Goal: Task Accomplishment & Management: Manage account settings

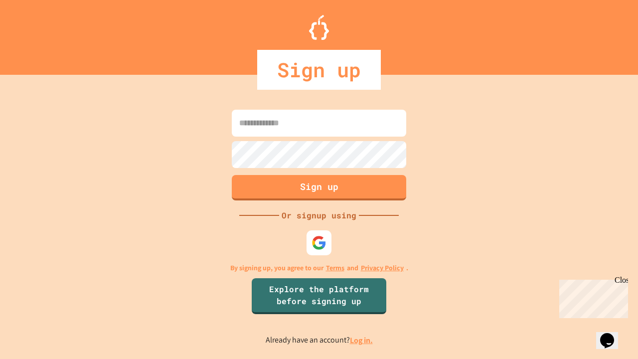
click at [362, 340] on link "Log in." at bounding box center [361, 340] width 23 height 10
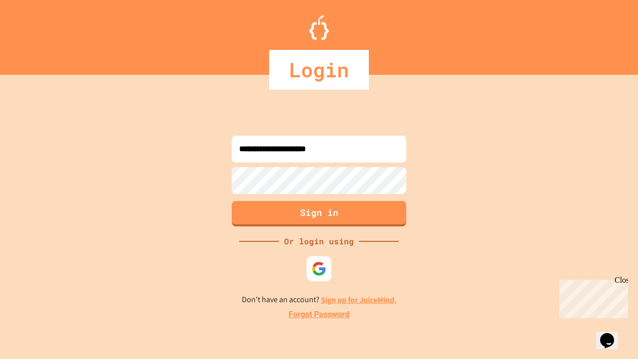
type input "**********"
